Goal: Navigation & Orientation: Find specific page/section

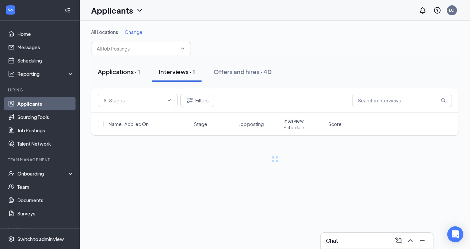
click at [129, 73] on div "Applications · 1" at bounding box center [119, 71] width 42 height 8
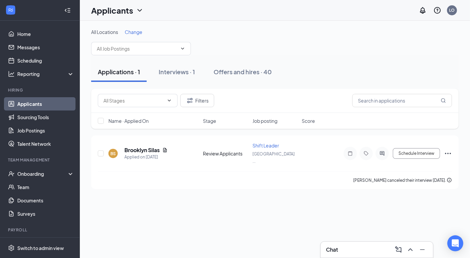
click at [172, 80] on button "Interviews · 1" at bounding box center [177, 72] width 50 height 20
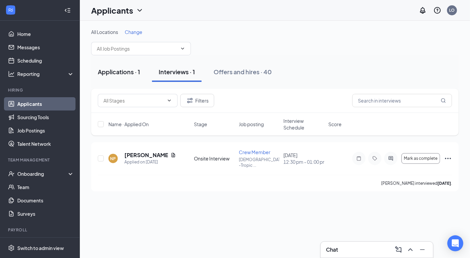
click at [122, 80] on button "Applications · 1" at bounding box center [119, 72] width 56 height 20
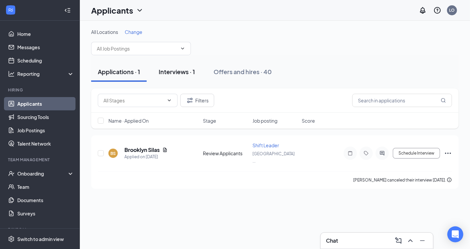
click at [185, 78] on button "Interviews · 1" at bounding box center [177, 72] width 50 height 20
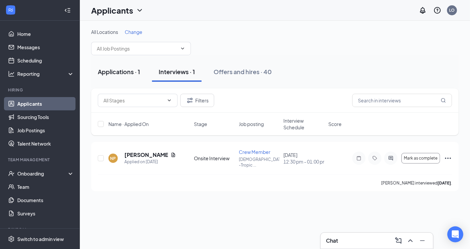
click at [123, 73] on div "Applications · 1" at bounding box center [119, 71] width 42 height 8
